Goal: Navigation & Orientation: Find specific page/section

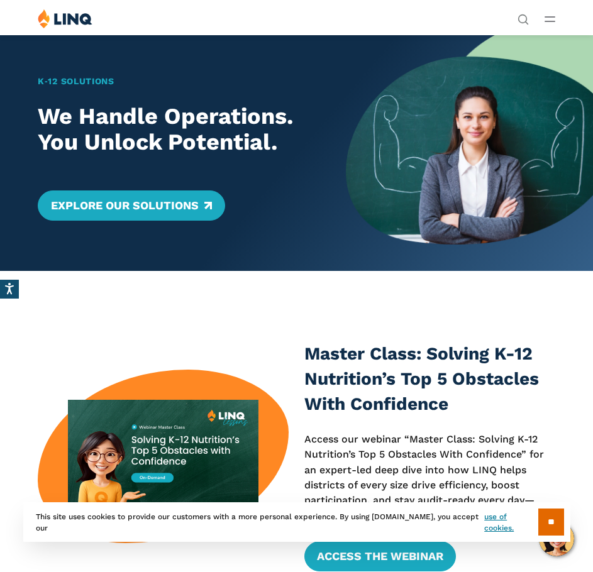
click at [545, 22] on button "Open Main Menu" at bounding box center [550, 19] width 11 height 14
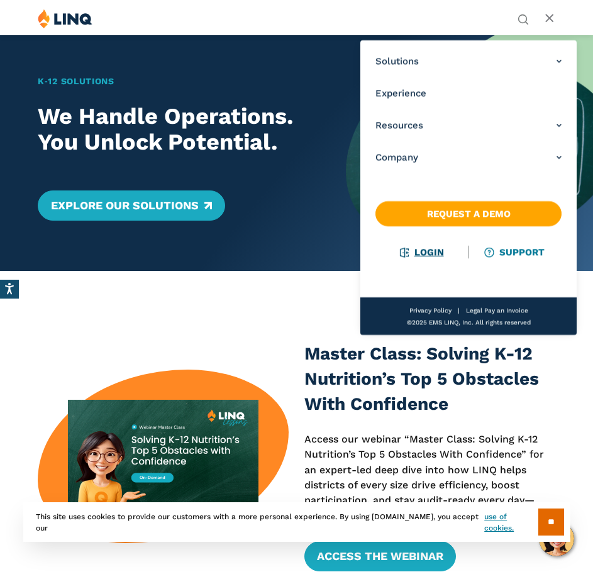
click at [429, 253] on link "Login" at bounding box center [421, 252] width 43 height 11
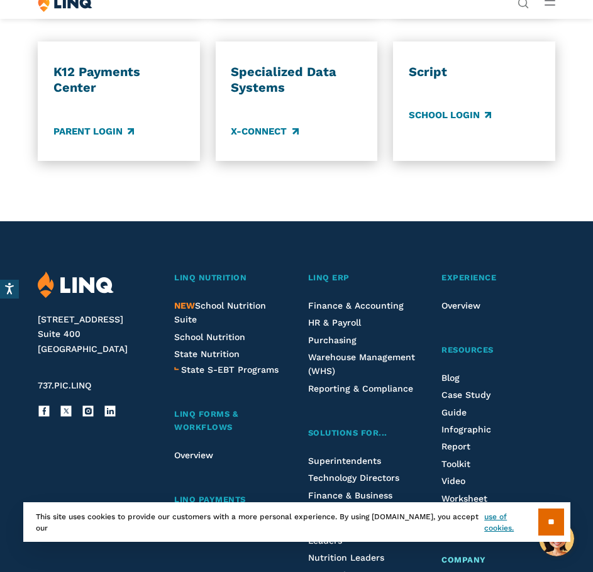
scroll to position [1069, 0]
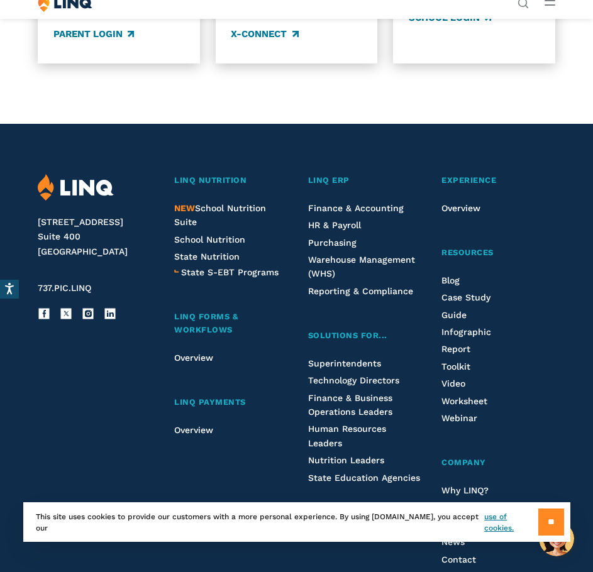
click at [550, 519] on input "**" at bounding box center [551, 522] width 26 height 27
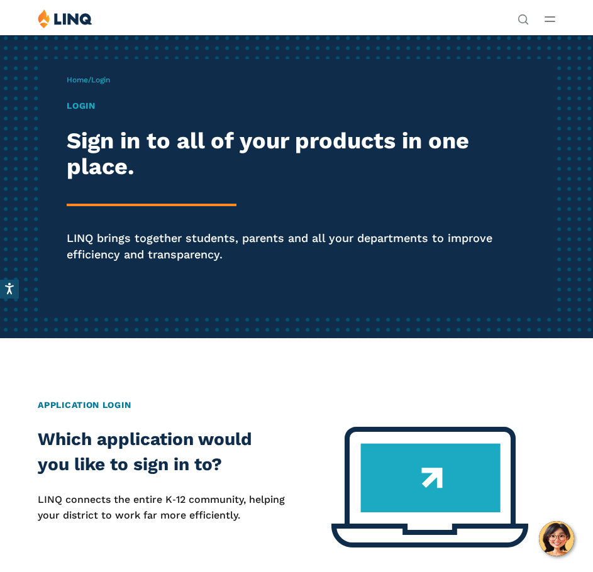
scroll to position [0, 0]
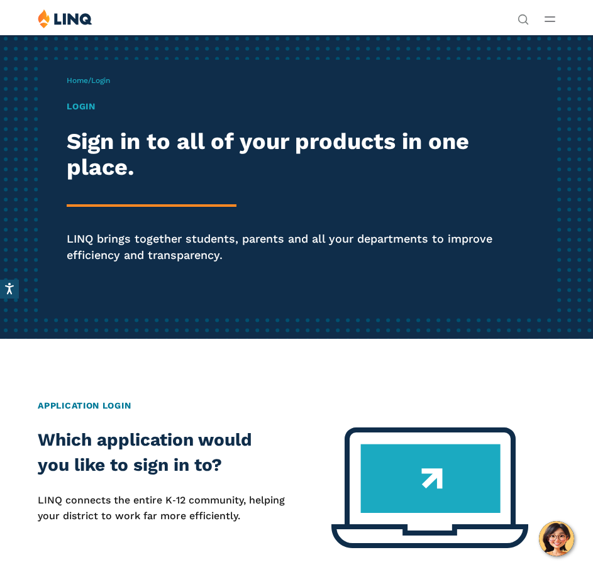
click at [103, 196] on div "Login Sign in to all of your products in one place. LINQ brings together studen…" at bounding box center [297, 199] width 460 height 199
click at [101, 80] on span "Login" at bounding box center [100, 80] width 19 height 9
click at [104, 79] on span "Login" at bounding box center [100, 80] width 19 height 9
drag, startPoint x: 133, startPoint y: 180, endPoint x: 116, endPoint y: 205, distance: 29.5
click at [132, 180] on h2 "Sign in to all of your products in one place." at bounding box center [297, 155] width 460 height 52
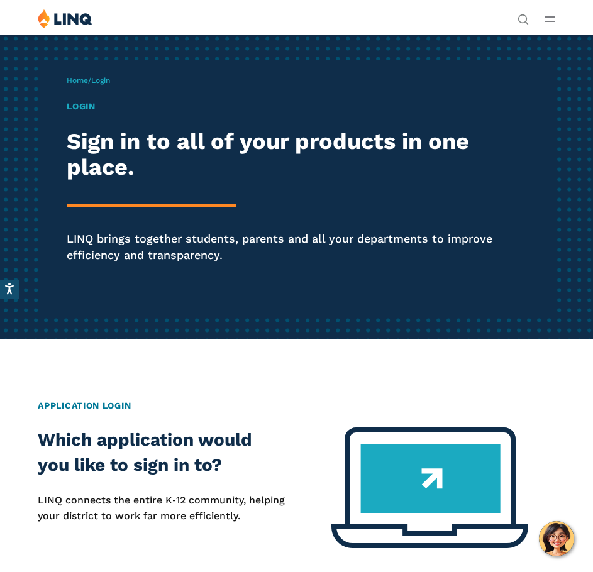
click at [116, 205] on hr at bounding box center [152, 205] width 170 height 3
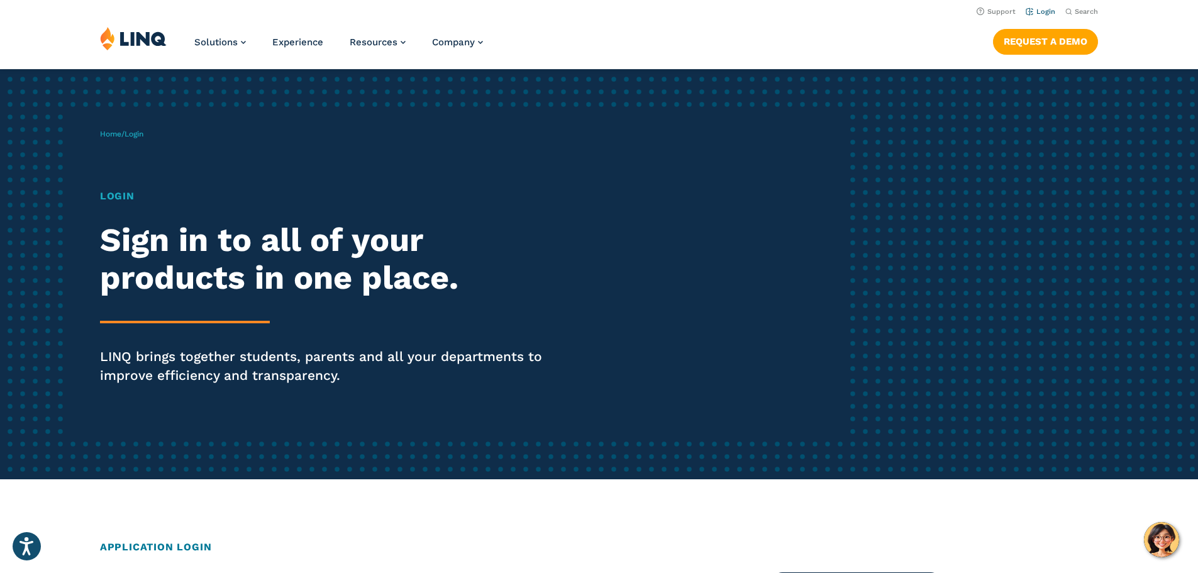
click at [592, 11] on link "Login" at bounding box center [1041, 12] width 30 height 8
click at [170, 311] on div "Login Sign in to all of your products in one place. LINQ brings together studen…" at bounding box center [331, 304] width 462 height 231
click at [121, 312] on div "Login Sign in to all of your products in one place. LINQ brings together studen…" at bounding box center [331, 304] width 462 height 231
drag, startPoint x: 244, startPoint y: 228, endPoint x: 285, endPoint y: 248, distance: 46.4
click at [245, 228] on h2 "Sign in to all of your products in one place." at bounding box center [331, 258] width 462 height 75
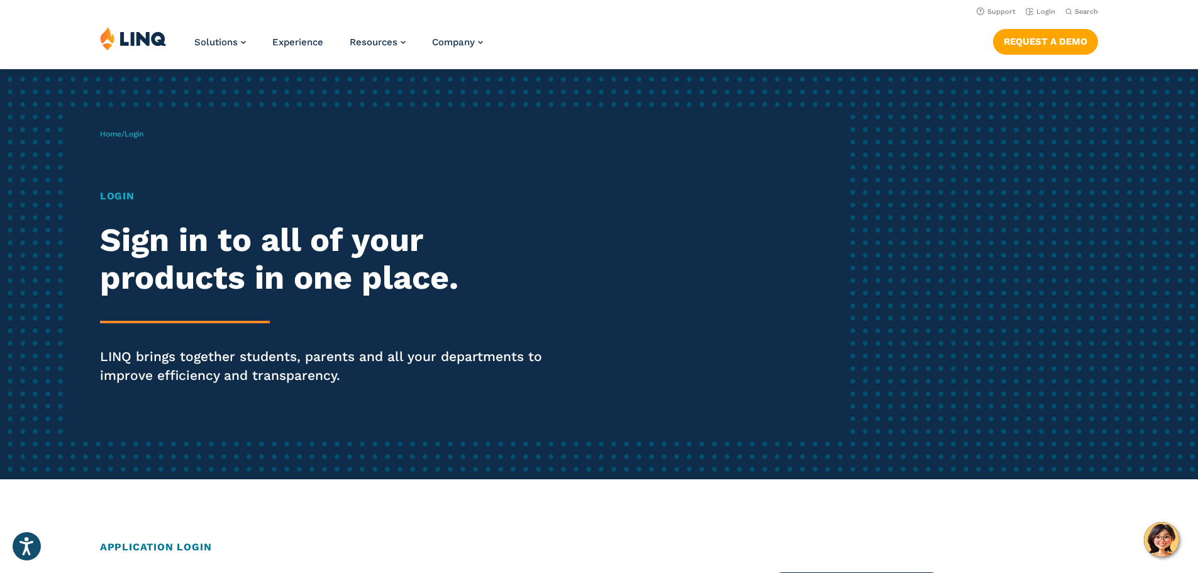
click at [304, 252] on h2 "Sign in to all of your products in one place." at bounding box center [331, 258] width 462 height 75
click at [307, 260] on h2 "Sign in to all of your products in one place." at bounding box center [331, 258] width 462 height 75
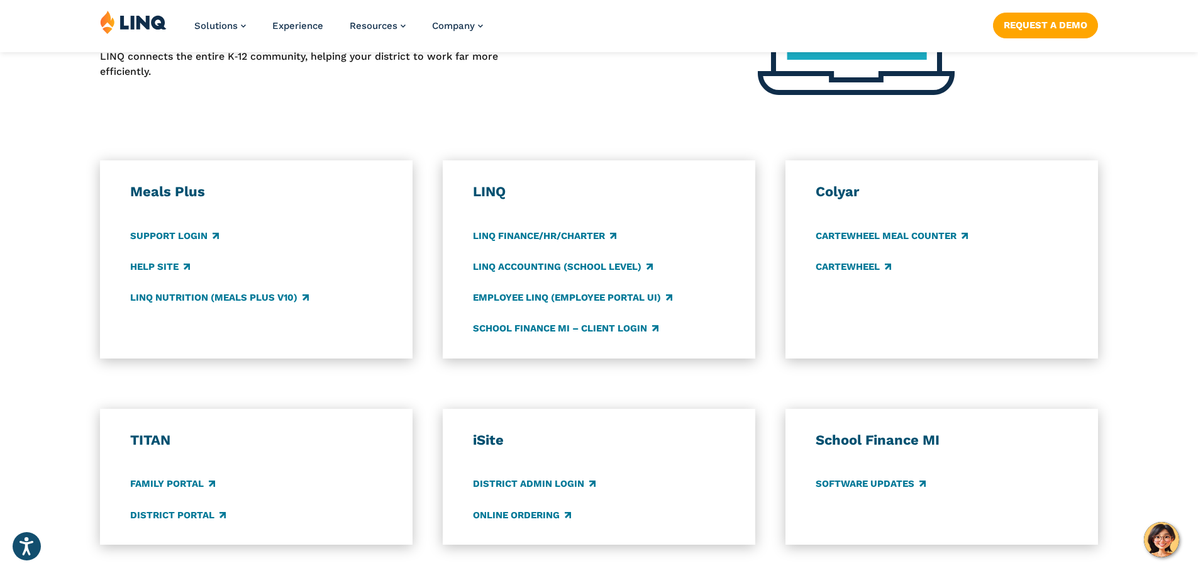
scroll to position [629, 0]
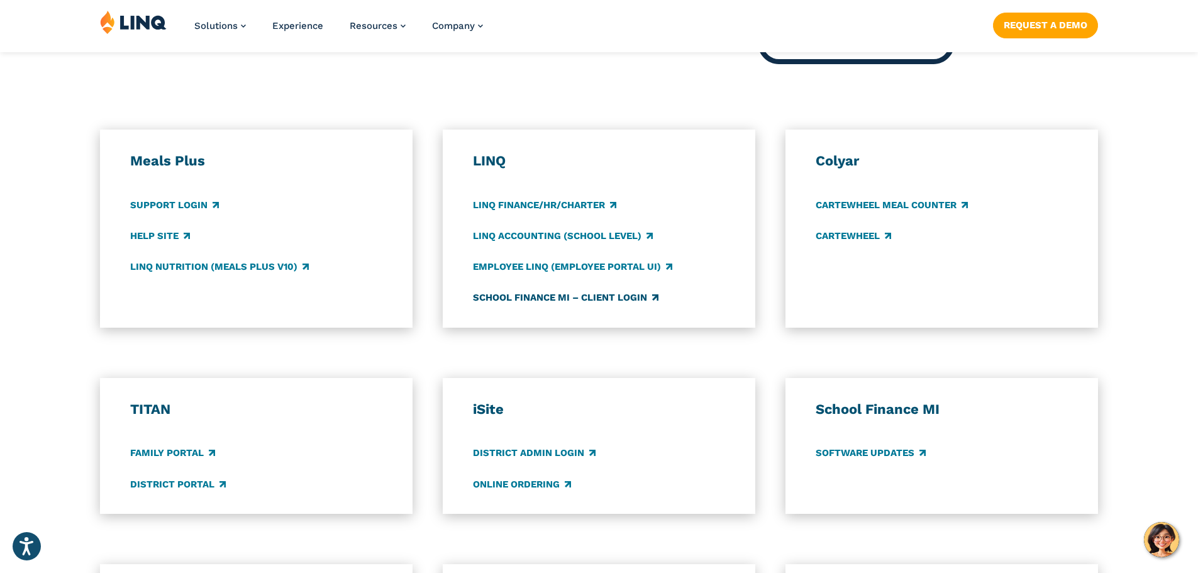
click at [606, 297] on link "School Finance MI – Client Login" at bounding box center [566, 298] width 186 height 14
